Goal: Task Accomplishment & Management: Use online tool/utility

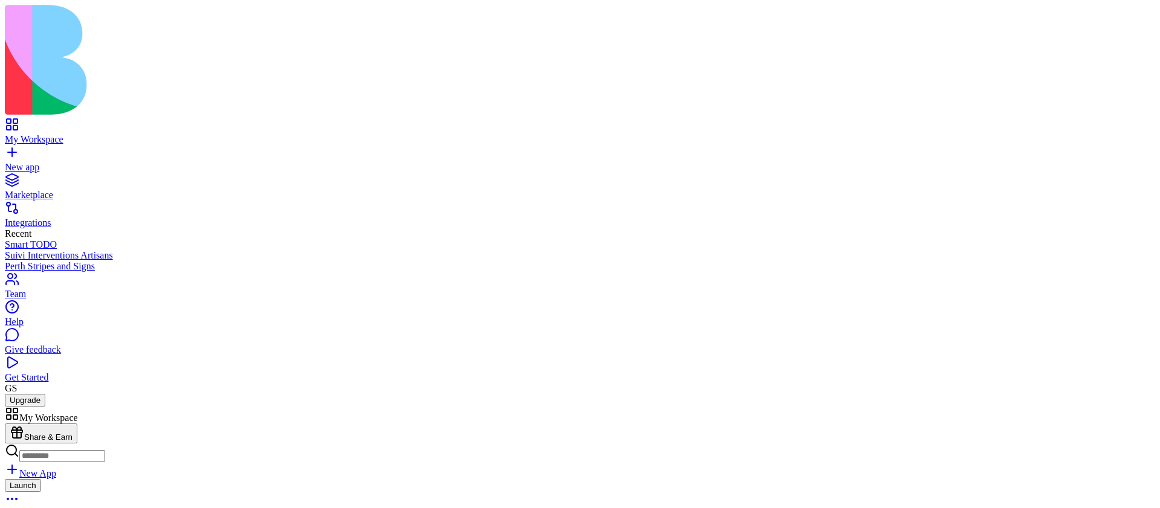
click at [34, 460] on link at bounding box center [19, 465] width 29 height 10
